Goal: Complete application form: Complete application form

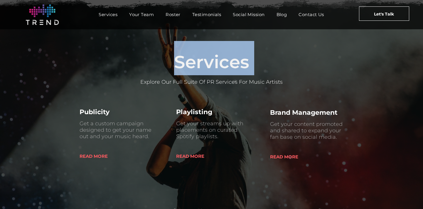
drag, startPoint x: 150, startPoint y: 65, endPoint x: 303, endPoint y: 79, distance: 153.8
click at [303, 79] on div "Services Explore Our Full Suite Of PR Services For Music Artists" at bounding box center [212, 62] width 282 height 48
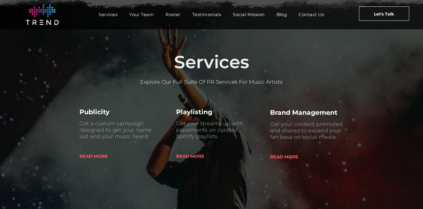
click at [303, 79] on p "Explore Our Full Suite Of PR Services For Music Artists" at bounding box center [212, 82] width 282 height 6
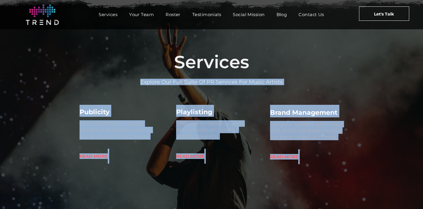
drag, startPoint x: 324, startPoint y: 163, endPoint x: 247, endPoint y: 48, distance: 139.3
click at [247, 48] on div "Services" at bounding box center [212, 58] width 282 height 34
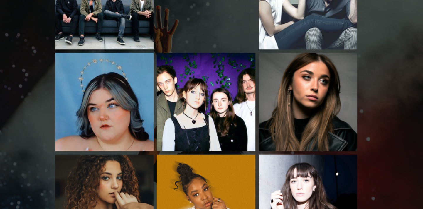
scroll to position [816, 0]
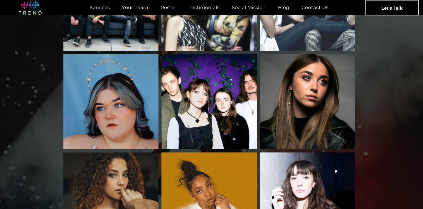
click at [281, 83] on link "Rachel Grae" at bounding box center [304, 96] width 95 height 95
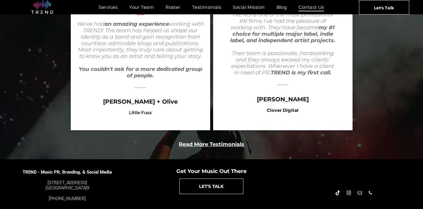
scroll to position [1179, 0]
click at [318, 4] on span "Contact Us" at bounding box center [311, 7] width 26 height 9
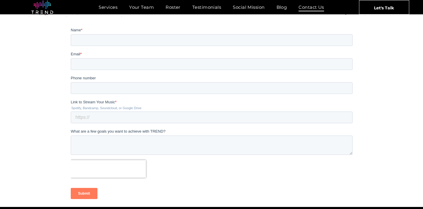
scroll to position [98, 0]
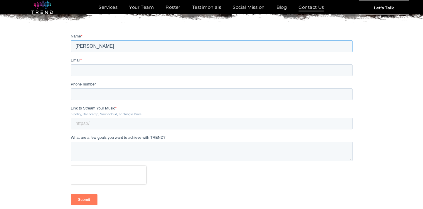
type input "[PERSON_NAME]"
type input "[PERSON_NAME][EMAIL_ADDRESS][DOMAIN_NAME]"
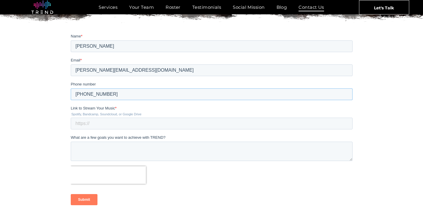
type input "[PHONE_NUMBER]"
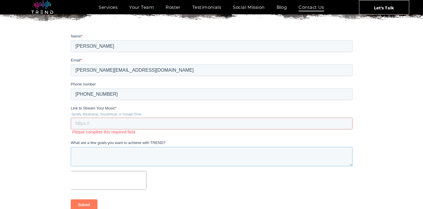
click at [171, 157] on textarea "What are a few goals you want to achieve with TREND?" at bounding box center [211, 156] width 282 height 19
click at [187, 135] on form "Name * [PERSON_NAME] Email * [PERSON_NAME][EMAIL_ADDRESS][DOMAIN_NAME] Phone nu…" at bounding box center [211, 124] width 282 height 182
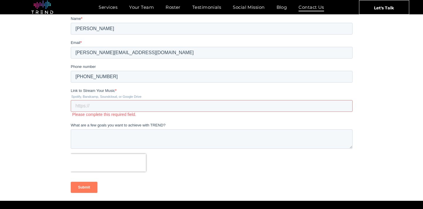
scroll to position [128, 0]
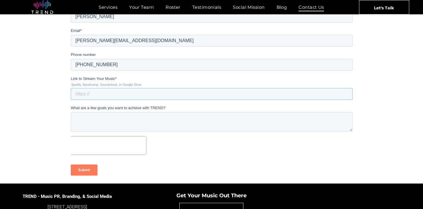
click at [131, 96] on input "Link to Stream Your Music *" at bounding box center [211, 94] width 282 height 12
paste input "[URL][DOMAIN_NAME]"
type input "[URL][DOMAIN_NAME]"
click at [203, 123] on textarea "What are a few goals you want to achieve with TREND?" at bounding box center [211, 121] width 282 height 19
paste textarea "Lo [Ipsu], D sita cons adipisc elits doe temp. In utla et [Dolo Magn], ali E ad…"
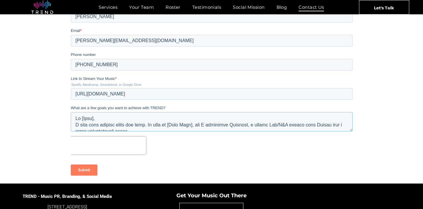
scroll to position [0, 0]
click at [109, 119] on textarea "What are a few goals you want to achieve with TREND?" at bounding box center [211, 121] width 282 height 19
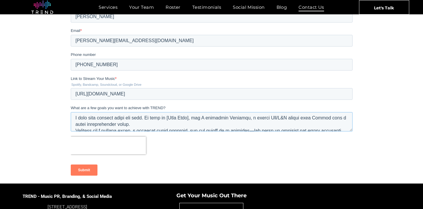
scroll to position [14, 0]
click at [196, 118] on textarea "What are a few goals you want to achieve with TREND?" at bounding box center [211, 121] width 282 height 19
drag, startPoint x: 196, startPoint y: 118, endPoint x: 180, endPoint y: 118, distance: 16.1
click at [180, 118] on textarea "What are a few goals you want to achieve with TREND?" at bounding box center [211, 121] width 282 height 19
click at [221, 122] on textarea "What are a few goals you want to achieve with TREND?" at bounding box center [211, 121] width 282 height 19
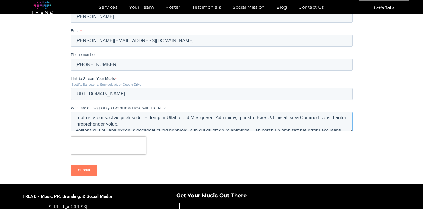
click at [268, 126] on textarea "What are a few goals you want to achieve with TREND?" at bounding box center [211, 121] width 282 height 19
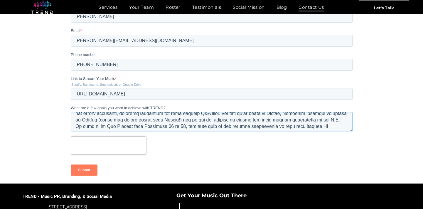
scroll to position [34, 0]
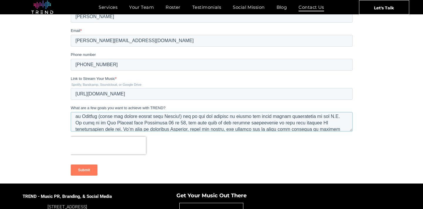
click at [247, 125] on textarea "What are a few goals you want to achieve with TREND?" at bounding box center [211, 121] width 282 height 19
click at [216, 117] on textarea "What are a few goals you want to achieve with TREND?" at bounding box center [211, 121] width 282 height 19
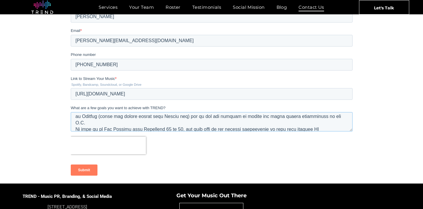
click at [267, 130] on textarea "What are a few goals you want to achieve with TREND?" at bounding box center [211, 121] width 282 height 19
click at [270, 122] on textarea "What are a few goals you want to achieve with TREND?" at bounding box center [211, 121] width 282 height 19
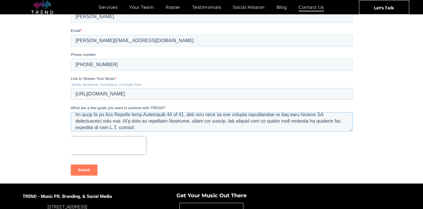
scroll to position [59, 0]
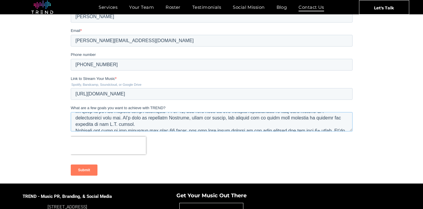
click at [174, 126] on textarea "What are a few goals you want to achieve with TREND?" at bounding box center [211, 121] width 282 height 19
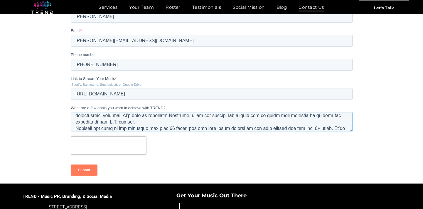
click at [181, 116] on textarea "What are a few goals you want to achieve with TREND?" at bounding box center [211, 121] width 282 height 19
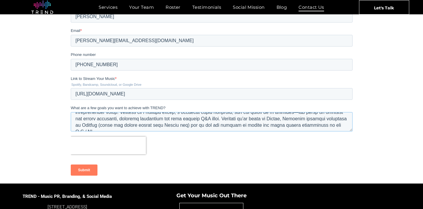
scroll to position [23, 0]
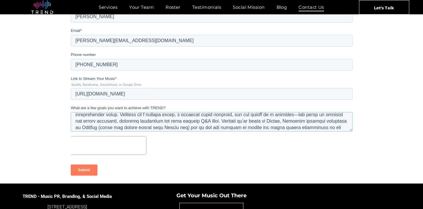
click at [311, 116] on textarea "What are a few goals you want to achieve with TREND?" at bounding box center [211, 121] width 282 height 19
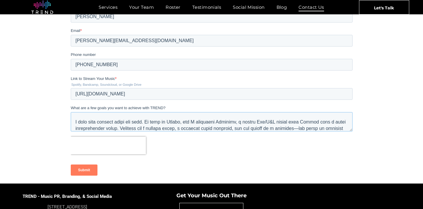
scroll to position [8, 0]
click at [211, 122] on textarea "What are a few goals you want to achieve with TREND?" at bounding box center [211, 121] width 282 height 19
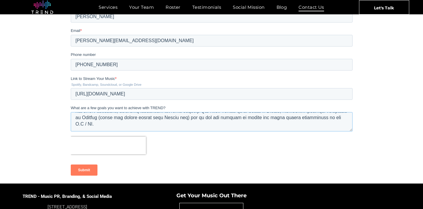
scroll to position [32, 0]
click at [155, 119] on textarea "What are a few goals you want to achieve with TREND?" at bounding box center [211, 121] width 282 height 19
click at [185, 123] on textarea "What are a few goals you want to achieve with TREND?" at bounding box center [211, 121] width 282 height 19
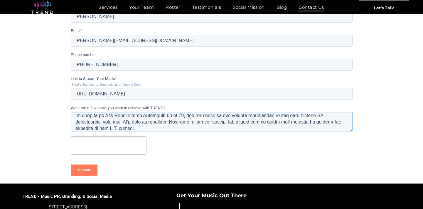
scroll to position [58, 0]
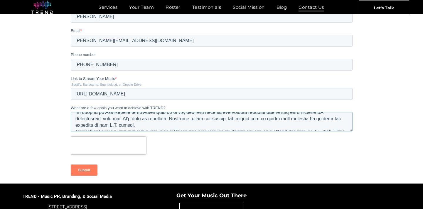
click at [225, 124] on textarea "What are a few goals you want to achieve with TREND?" at bounding box center [211, 121] width 282 height 19
click at [310, 117] on textarea "What are a few goals you want to achieve with TREND?" at bounding box center [211, 121] width 282 height 19
click at [179, 126] on textarea "What are a few goals you want to achieve with TREND?" at bounding box center [211, 121] width 282 height 19
click at [86, 125] on textarea "What are a few goals you want to achieve with TREND?" at bounding box center [211, 121] width 282 height 19
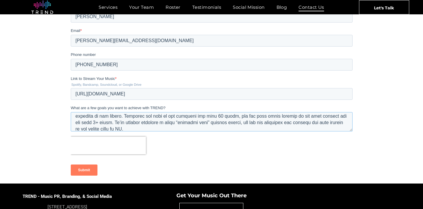
click at [107, 114] on textarea "What are a few goals you want to achieve with TREND?" at bounding box center [211, 121] width 282 height 19
click at [109, 116] on textarea "What are a few goals you want to achieve with TREND?" at bounding box center [211, 121] width 282 height 19
click at [162, 128] on textarea "What are a few goals you want to achieve with TREND?" at bounding box center [211, 121] width 282 height 19
click at [208, 118] on textarea "What are a few goals you want to achieve with TREND?" at bounding box center [211, 121] width 282 height 19
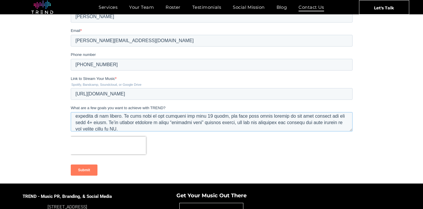
click at [243, 130] on textarea "What are a few goals you want to achieve with TREND?" at bounding box center [211, 121] width 282 height 19
click at [260, 117] on textarea "What are a few goals you want to achieve with TREND?" at bounding box center [211, 121] width 282 height 19
click at [295, 127] on textarea "What are a few goals you want to achieve with TREND?" at bounding box center [211, 121] width 282 height 19
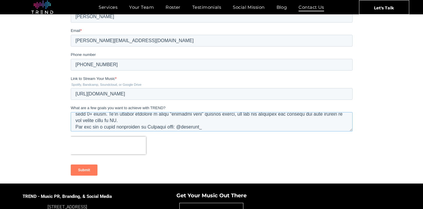
scroll to position [73, 0]
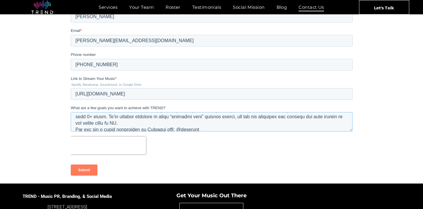
click at [319, 117] on textarea "What are a few goals you want to achieve with TREND?" at bounding box center [211, 121] width 282 height 19
click at [312, 122] on textarea "What are a few goals you want to achieve with TREND?" at bounding box center [211, 121] width 282 height 19
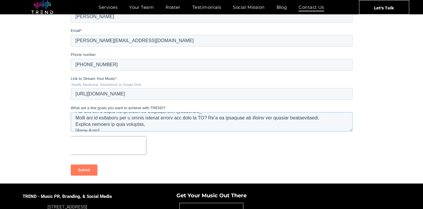
scroll to position [92, 0]
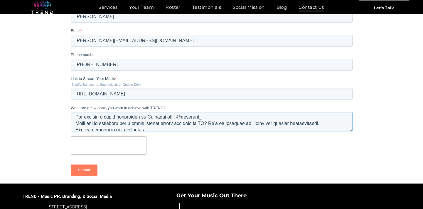
click at [172, 118] on textarea "What are a few goals you want to achieve with TREND?" at bounding box center [211, 121] width 282 height 19
click at [182, 127] on textarea "What are a few goals you want to achieve with TREND?" at bounding box center [211, 121] width 282 height 19
click at [76, 122] on textarea "What are a few goals you want to achieve with TREND?" at bounding box center [211, 121] width 282 height 19
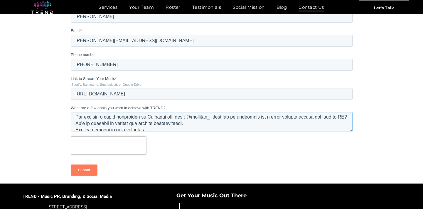
click at [247, 123] on textarea "What are a few goals you want to achieve with TREND?" at bounding box center [211, 121] width 282 height 19
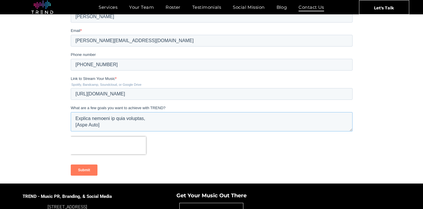
scroll to position [110, 0]
drag, startPoint x: 104, startPoint y: 126, endPoint x: 65, endPoint y: 126, distance: 39.9
click at [70, 126] on html "Name * [PERSON_NAME] Email * [PERSON_NAME][EMAIL_ADDRESS][DOMAIN_NAME] Phone nu…" at bounding box center [211, 95] width 282 height 182
click at [119, 127] on textarea "What are a few goals you want to achieve with TREND?" at bounding box center [211, 121] width 282 height 19
type textarea "Lorem, I dolo sita consect adipi eli sedd. Ei temp in Utlabo, etd M aliquae Adm…"
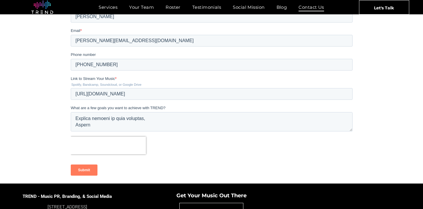
drag, startPoint x: 117, startPoint y: 131, endPoint x: 88, endPoint y: 172, distance: 50.9
click at [88, 172] on input "Submit" at bounding box center [83, 170] width 27 height 11
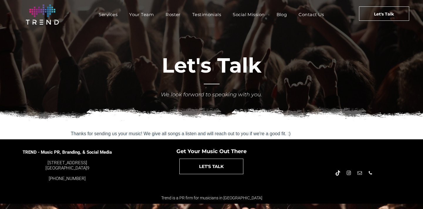
scroll to position [0, 0]
